Goal: Task Accomplishment & Management: Use online tool/utility

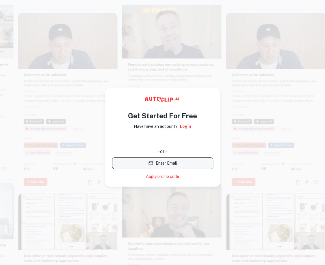
click at [169, 160] on button "Enter Email" at bounding box center [162, 163] width 101 height 12
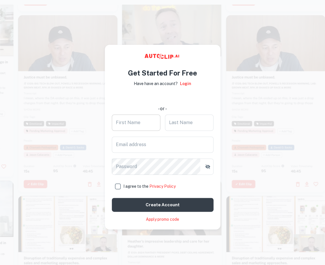
click at [133, 120] on input "First Name" at bounding box center [136, 122] width 49 height 16
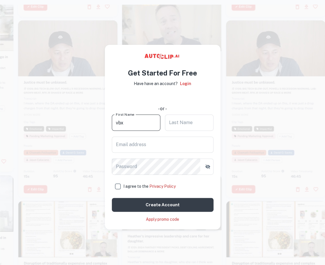
type input "vbx"
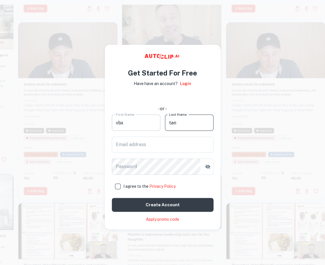
type input "tan"
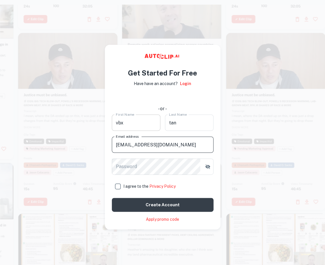
type input "[EMAIL_ADDRESS][DOMAIN_NAME]"
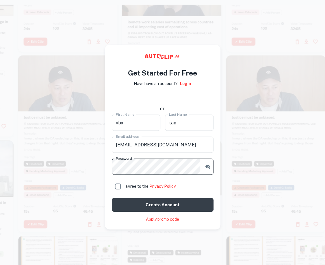
click at [120, 183] on input "I agree to the Privacy Policy" at bounding box center [118, 186] width 12 height 12
checkbox input "true"
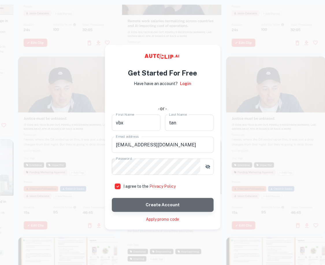
click at [153, 200] on button "Create account" at bounding box center [163, 205] width 102 height 14
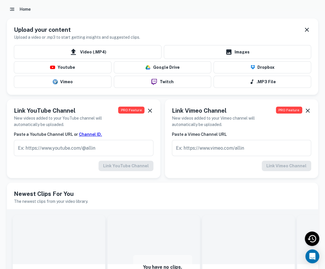
click at [143, 9] on div "Home" at bounding box center [162, 9] width 311 height 10
click at [176, 9] on div "Home" at bounding box center [162, 9] width 311 height 10
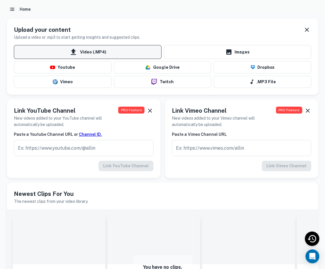
click at [124, 53] on span "Video (.MP4)" at bounding box center [88, 52] width 148 height 14
click at [0, 0] on input "Video (.MP4)" at bounding box center [0, 0] width 0 height 0
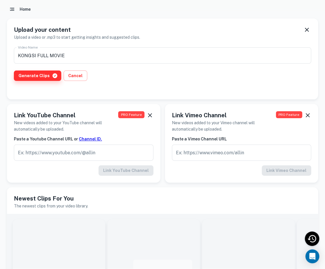
click at [42, 74] on button "Generate Clips" at bounding box center [37, 76] width 47 height 10
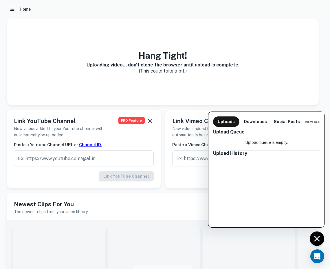
click at [79, 85] on div at bounding box center [165, 134] width 330 height 269
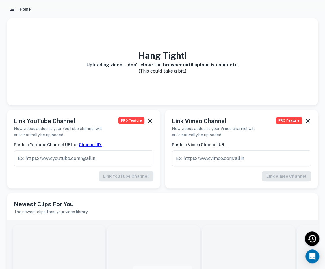
click at [14, 10] on icon "button" at bounding box center [12, 9] width 6 height 6
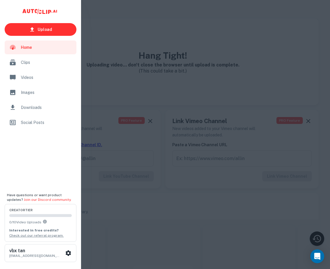
click at [98, 12] on div at bounding box center [165, 134] width 330 height 269
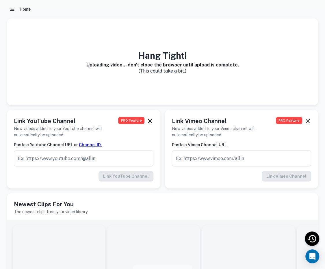
click at [171, 60] on h3 "Hang Tight!" at bounding box center [162, 55] width 153 height 13
click at [125, 64] on h6 "Uploading video... don't close the browser until upload is complete." at bounding box center [162, 64] width 153 height 5
click at [136, 81] on div "Hang Tight! Uploading video... don't close the browser until upload is complete…" at bounding box center [162, 62] width 311 height 87
click at [14, 6] on button "button" at bounding box center [12, 9] width 10 height 10
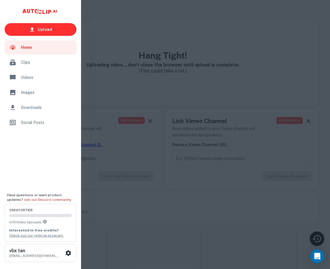
click at [169, 47] on div at bounding box center [165, 134] width 330 height 269
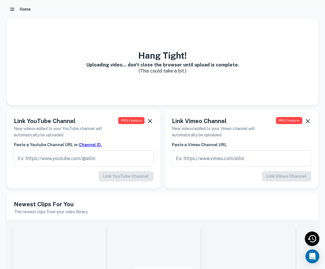
click at [310, 235] on icon "Recent Activity" at bounding box center [312, 238] width 11 height 11
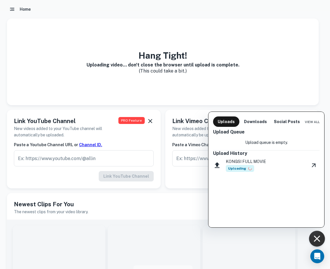
click at [270, 192] on div "Upload Queue Upload queue is empty. Upload History KONGSI FULL MOVIE Uploading" at bounding box center [266, 177] width 116 height 101
click at [229, 165] on div "KONGSI FULL MOVIE Uploading" at bounding box center [245, 165] width 40 height 14
click at [225, 124] on button "Uploads" at bounding box center [226, 121] width 26 height 10
click at [220, 123] on button "Uploads" at bounding box center [226, 121] width 26 height 10
click at [263, 144] on p "Upload queue is empty." at bounding box center [266, 142] width 42 height 6
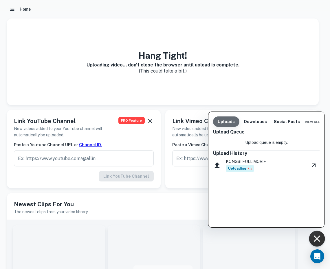
click at [224, 120] on button "Uploads" at bounding box center [226, 121] width 26 height 10
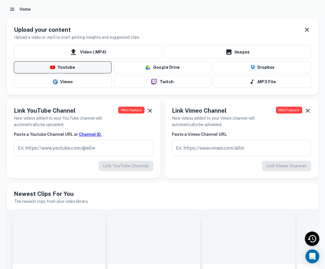
click at [77, 69] on button "Youtube" at bounding box center [63, 67] width 98 height 12
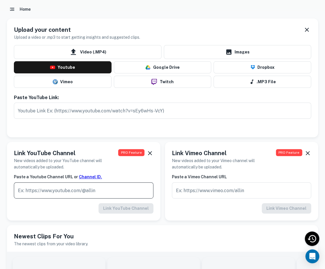
click at [92, 192] on input "text" at bounding box center [84, 190] width 140 height 16
click at [96, 115] on input "text" at bounding box center [162, 111] width 297 height 16
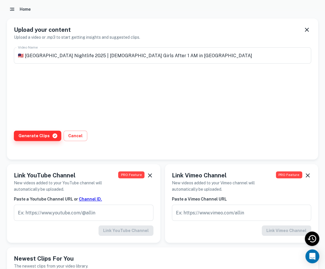
click at [31, 136] on button "Generate Clips" at bounding box center [37, 136] width 47 height 10
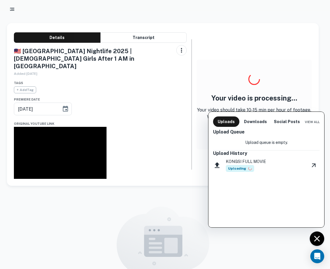
drag, startPoint x: 183, startPoint y: 87, endPoint x: 185, endPoint y: 105, distance: 18.0
click at [185, 105] on div at bounding box center [165, 134] width 330 height 269
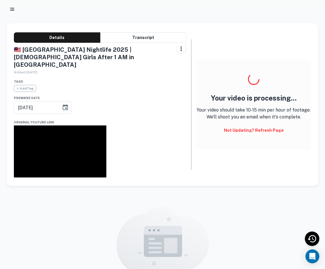
scroll to position [2, 0]
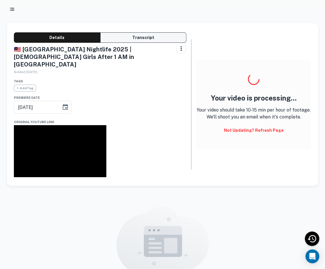
click at [131, 37] on button "Transcript" at bounding box center [143, 37] width 86 height 10
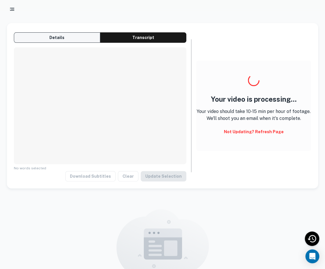
click at [64, 38] on button "Details" at bounding box center [57, 37] width 86 height 10
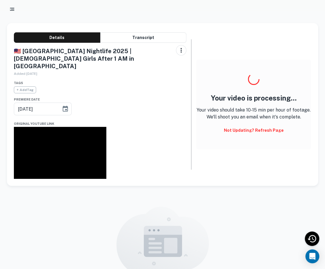
click at [255, 33] on div "Your video is processing... Your video should take 10-15 min per hour of footag…" at bounding box center [253, 104] width 115 height 149
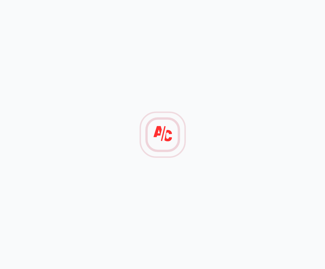
click at [254, 119] on div at bounding box center [162, 134] width 325 height 269
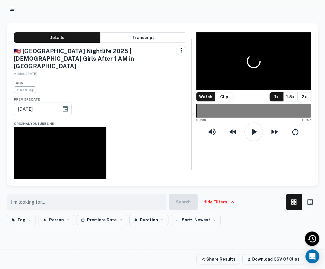
click at [211, 156] on div "Watch Clip 1x 1.5x 2x 00:00 10:47" at bounding box center [253, 104] width 115 height 149
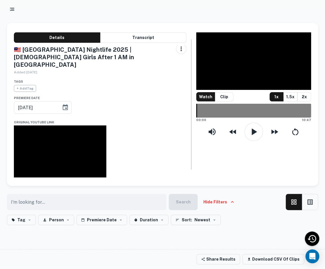
scroll to position [2, 0]
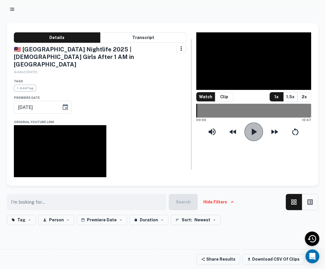
click at [248, 137] on icon "button" at bounding box center [254, 132] width 12 height 12
click at [254, 138] on icon "button" at bounding box center [254, 132] width 12 height 12
click at [254, 135] on icon "button" at bounding box center [254, 131] width 5 height 7
click at [254, 138] on icon "button" at bounding box center [254, 132] width 12 height 12
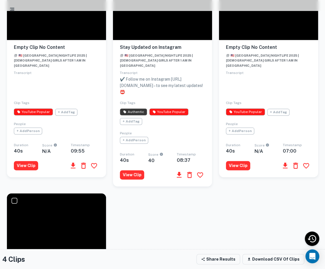
scroll to position [135, 0]
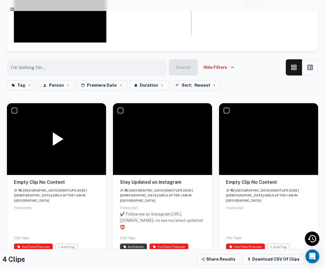
click at [58, 137] on icon at bounding box center [58, 139] width 11 height 14
click at [57, 138] on icon at bounding box center [56, 138] width 23 height 23
click at [152, 134] on icon at bounding box center [162, 138] width 23 height 23
click at [158, 132] on icon at bounding box center [163, 139] width 12 height 14
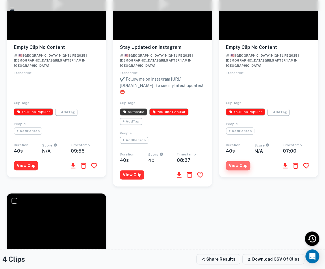
click at [238, 161] on button "View Clip" at bounding box center [238, 165] width 24 height 9
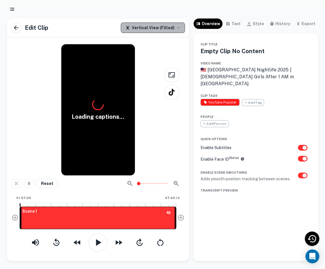
click at [168, 28] on div "Vertical View (Filled)" at bounding box center [149, 27] width 49 height 7
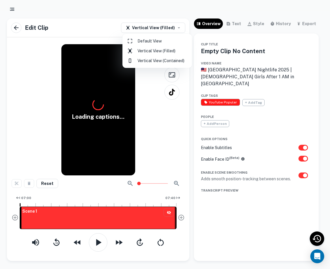
click at [164, 40] on li "Default View" at bounding box center [157, 41] width 65 height 10
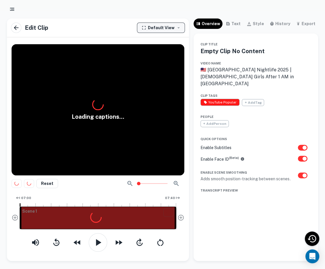
click at [165, 27] on div "Default View" at bounding box center [158, 27] width 33 height 7
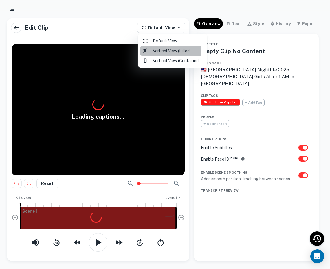
click at [154, 50] on li "Vertical View (Filled)" at bounding box center [172, 51] width 65 height 10
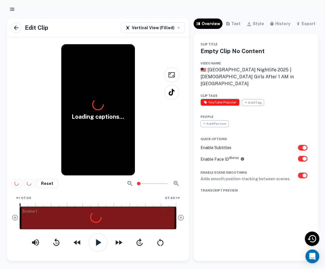
click at [112, 11] on div at bounding box center [162, 9] width 311 height 10
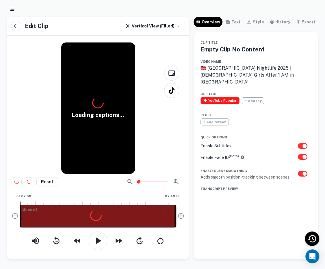
scroll to position [5, 0]
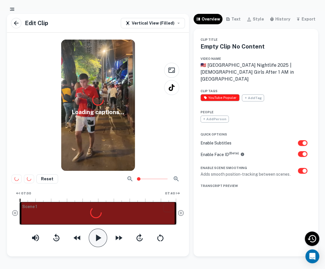
click at [99, 235] on icon "button" at bounding box center [98, 238] width 12 height 12
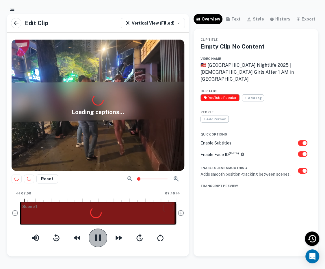
click at [95, 237] on icon "button" at bounding box center [98, 238] width 12 height 12
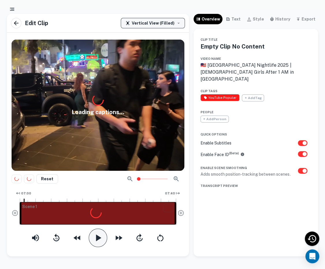
click at [151, 20] on div "Vertical View (Filled)" at bounding box center [149, 23] width 49 height 7
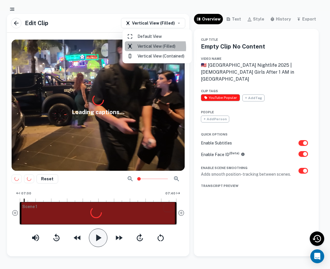
click at [151, 48] on li "Vertical View (Filled)" at bounding box center [157, 46] width 65 height 10
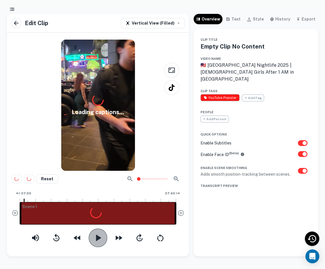
click at [93, 238] on icon "button" at bounding box center [98, 238] width 12 height 12
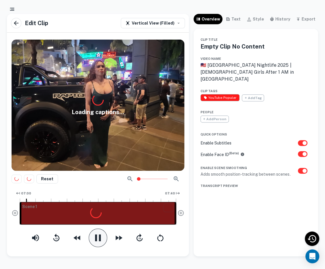
click at [94, 236] on icon "button" at bounding box center [98, 238] width 12 height 12
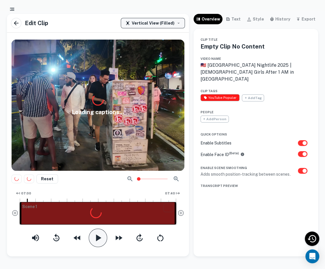
click at [151, 20] on div "Vertical View (Filled)" at bounding box center [149, 23] width 49 height 7
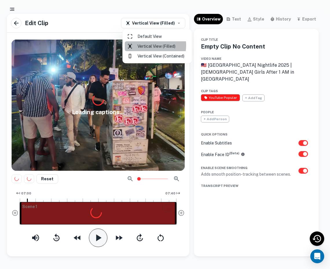
click at [146, 45] on li "Vertical View (Filled)" at bounding box center [157, 46] width 65 height 10
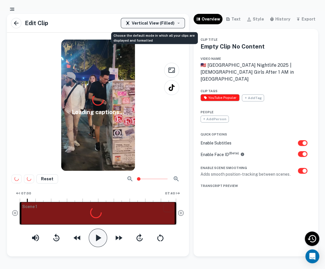
click at [167, 27] on button "Vertical View (Filled)" at bounding box center [153, 23] width 64 height 10
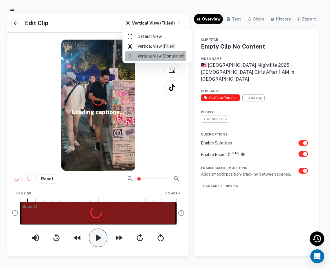
click at [154, 56] on li "Vertical View (Contained)" at bounding box center [157, 56] width 65 height 10
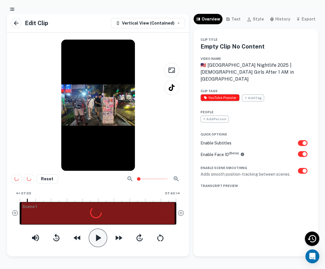
click at [98, 234] on icon "button" at bounding box center [98, 238] width 12 height 12
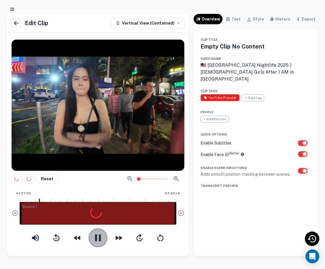
click at [98, 233] on icon "button" at bounding box center [98, 238] width 12 height 12
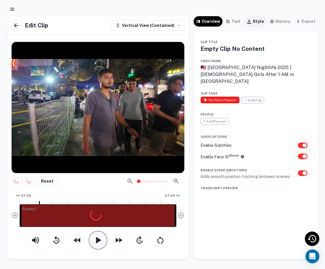
scroll to position [0, 0]
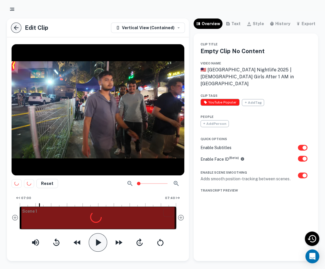
click at [17, 31] on button "button" at bounding box center [16, 28] width 10 height 10
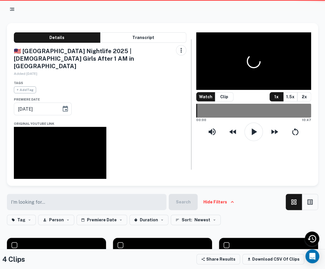
type input "[DATE]"
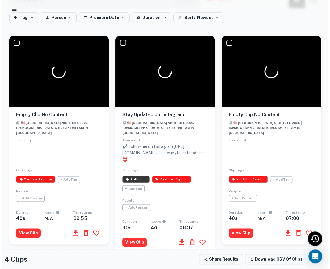
scroll to position [337, 0]
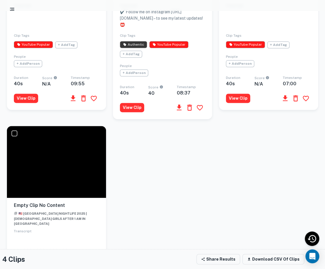
click at [75, 94] on icon "button" at bounding box center [73, 98] width 8 height 8
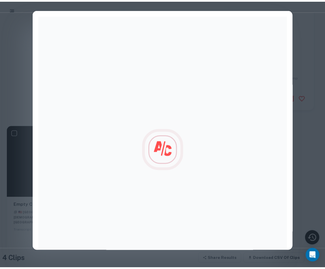
scroll to position [0, 0]
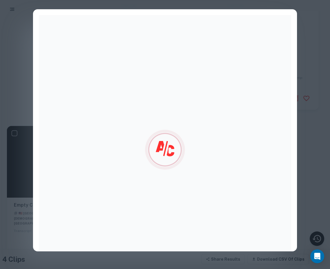
drag, startPoint x: 304, startPoint y: 28, endPoint x: 300, endPoint y: 28, distance: 4.3
click at [304, 28] on div at bounding box center [165, 130] width 330 height 261
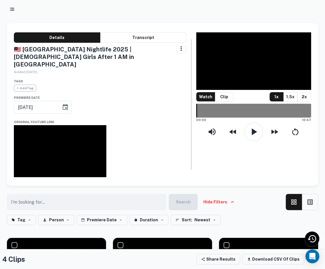
scroll to position [67, 0]
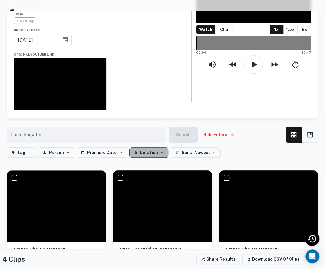
click at [160, 151] on icon "button" at bounding box center [161, 152] width 3 height 3
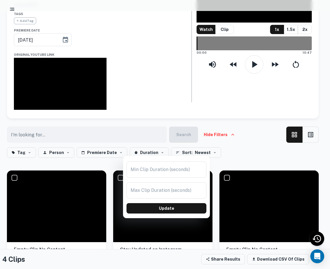
click at [153, 149] on div at bounding box center [165, 134] width 330 height 269
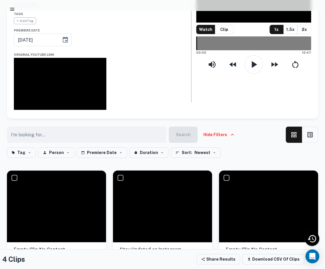
click at [241, 148] on div "Tag Person Premiere Date Duration Sort: Newest" at bounding box center [162, 153] width 311 height 13
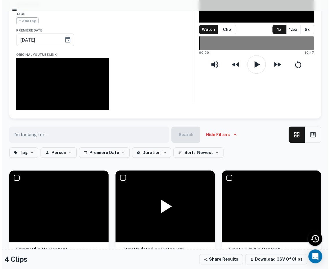
scroll to position [202, 0]
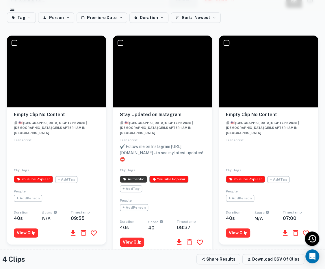
click at [70, 229] on icon "button" at bounding box center [73, 233] width 8 height 8
